Goal: Task Accomplishment & Management: Complete application form

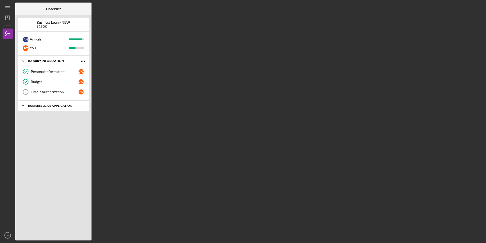
click at [55, 105] on div "BUSINESS LOAN APPLICATION" at bounding box center [55, 105] width 55 height 3
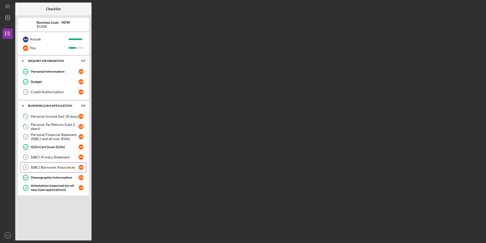
click at [40, 167] on div "SSBCI Borrower Assurances" at bounding box center [55, 167] width 48 height 4
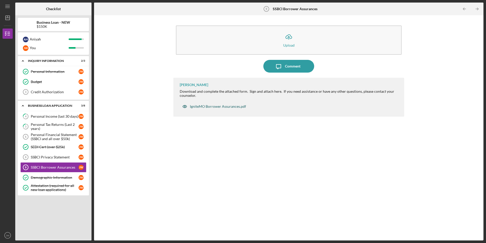
click at [224, 106] on div "IgniteMO Borrower Assurances.pdf" at bounding box center [218, 106] width 56 height 4
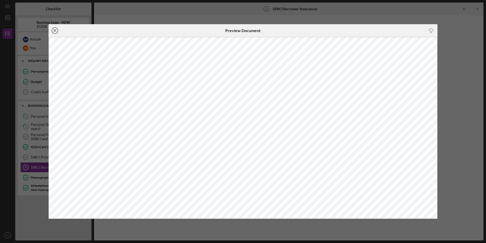
click at [54, 29] on icon "Icon/Close" at bounding box center [55, 30] width 13 height 13
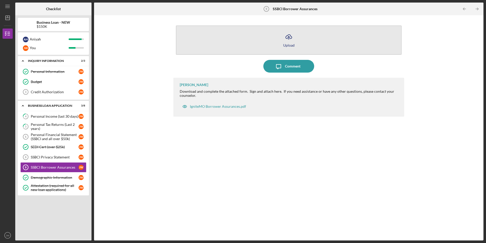
click at [282, 45] on button "Icon/Upload Upload" at bounding box center [289, 39] width 226 height 29
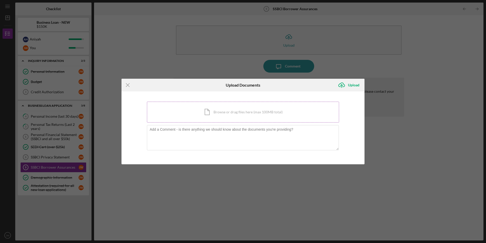
click at [230, 115] on div "Icon/Document Browse or drag files here (max 100MB total) Tap to choose files o…" at bounding box center [243, 111] width 192 height 21
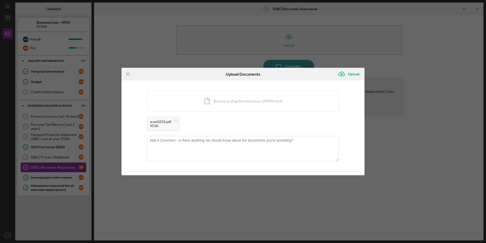
click at [157, 124] on div "953K" at bounding box center [160, 126] width 21 height 4
click at [158, 124] on div "953K" at bounding box center [160, 126] width 21 height 4
click at [174, 120] on circle at bounding box center [175, 120] width 3 height 3
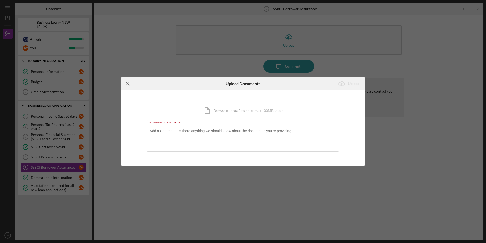
click at [126, 84] on icon "Icon/Menu Close" at bounding box center [128, 83] width 13 height 13
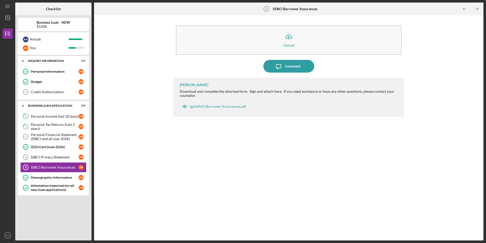
click at [448, 109] on div "Icon/Upload Upload Icon/Message Comment Ian Nelson Download and complete the at…" at bounding box center [289, 128] width 385 height 220
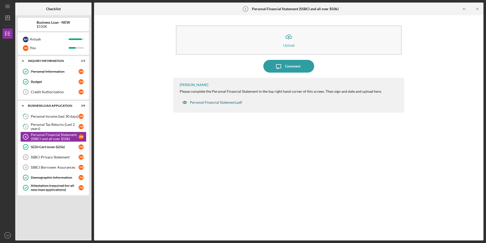
click at [232, 104] on div "Personal Financial Statement.pdf" at bounding box center [216, 102] width 52 height 4
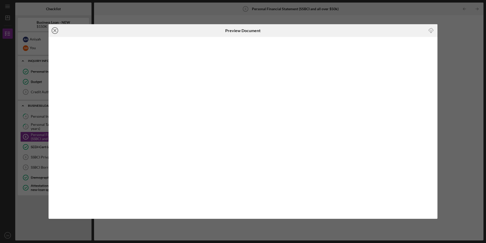
click at [55, 32] on icon "Icon/Close" at bounding box center [55, 30] width 13 height 13
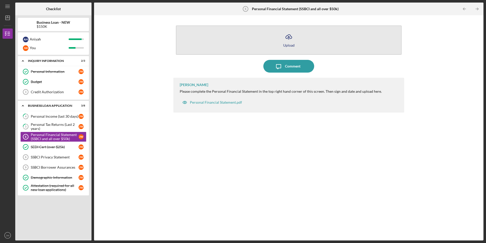
click at [289, 38] on line "button" at bounding box center [289, 37] width 0 height 3
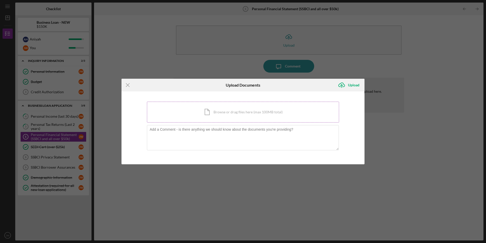
click at [239, 114] on div "Icon/Document Browse or drag files here (max 100MB total) Tap to choose files o…" at bounding box center [243, 111] width 192 height 21
click at [264, 118] on div "Icon/Document Browse or drag files here (max 100MB total) Tap to choose files o…" at bounding box center [243, 111] width 192 height 21
click at [259, 115] on div "Icon/Document Browse or drag files here (max 100MB total) Tap to choose files o…" at bounding box center [243, 111] width 192 height 21
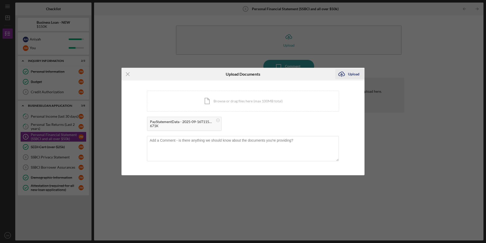
click at [355, 73] on div "Upload" at bounding box center [353, 74] width 11 height 10
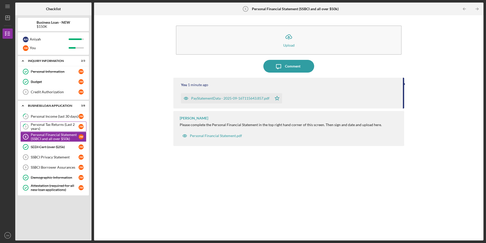
click at [50, 124] on div "Personal Tax Returns (Last 2 years)" at bounding box center [55, 126] width 48 height 8
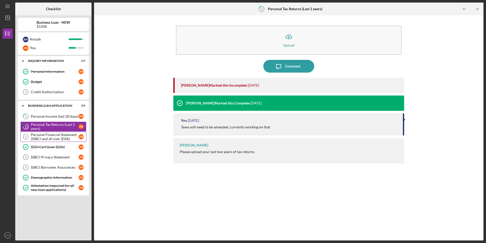
click at [43, 135] on div "Personal Financial Statement (SSBCI and all over $50k)" at bounding box center [55, 137] width 48 height 8
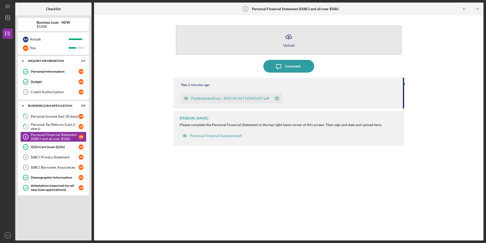
click at [293, 42] on icon "Icon/Upload" at bounding box center [289, 37] width 13 height 13
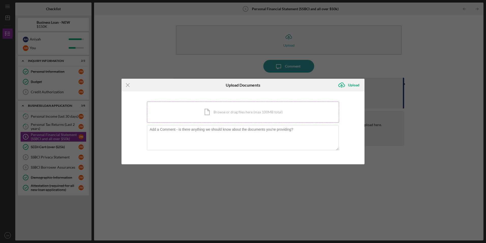
click at [237, 113] on div "Icon/Document Browse or drag files here (max 100MB total) Tap to choose files o…" at bounding box center [243, 111] width 192 height 21
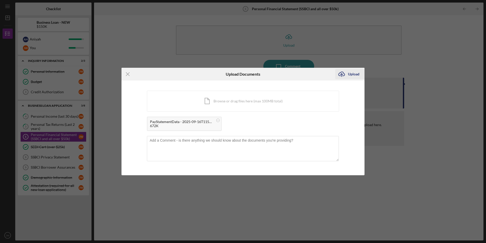
click at [342, 73] on icon "Icon/Upload" at bounding box center [342, 74] width 13 height 13
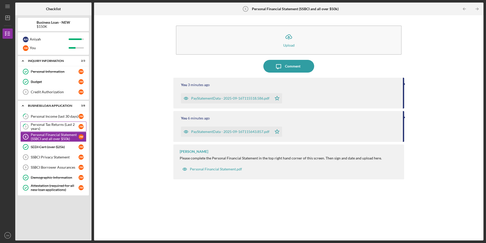
click at [55, 125] on div "Personal Tax Returns (Last 2 years)" at bounding box center [55, 126] width 48 height 8
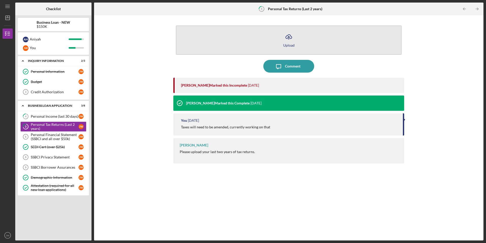
click at [303, 38] on button "Icon/Upload Upload" at bounding box center [289, 39] width 226 height 29
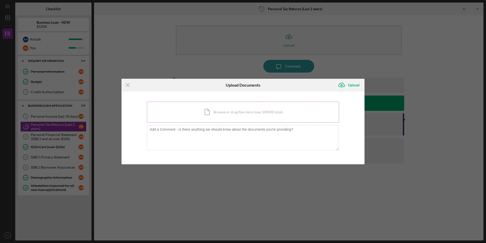
click at [211, 113] on div "Icon/Document Browse or drag files here (max 100MB total) Tap to choose files o…" at bounding box center [243, 111] width 192 height 21
